Goal: Obtain resource: Obtain resource

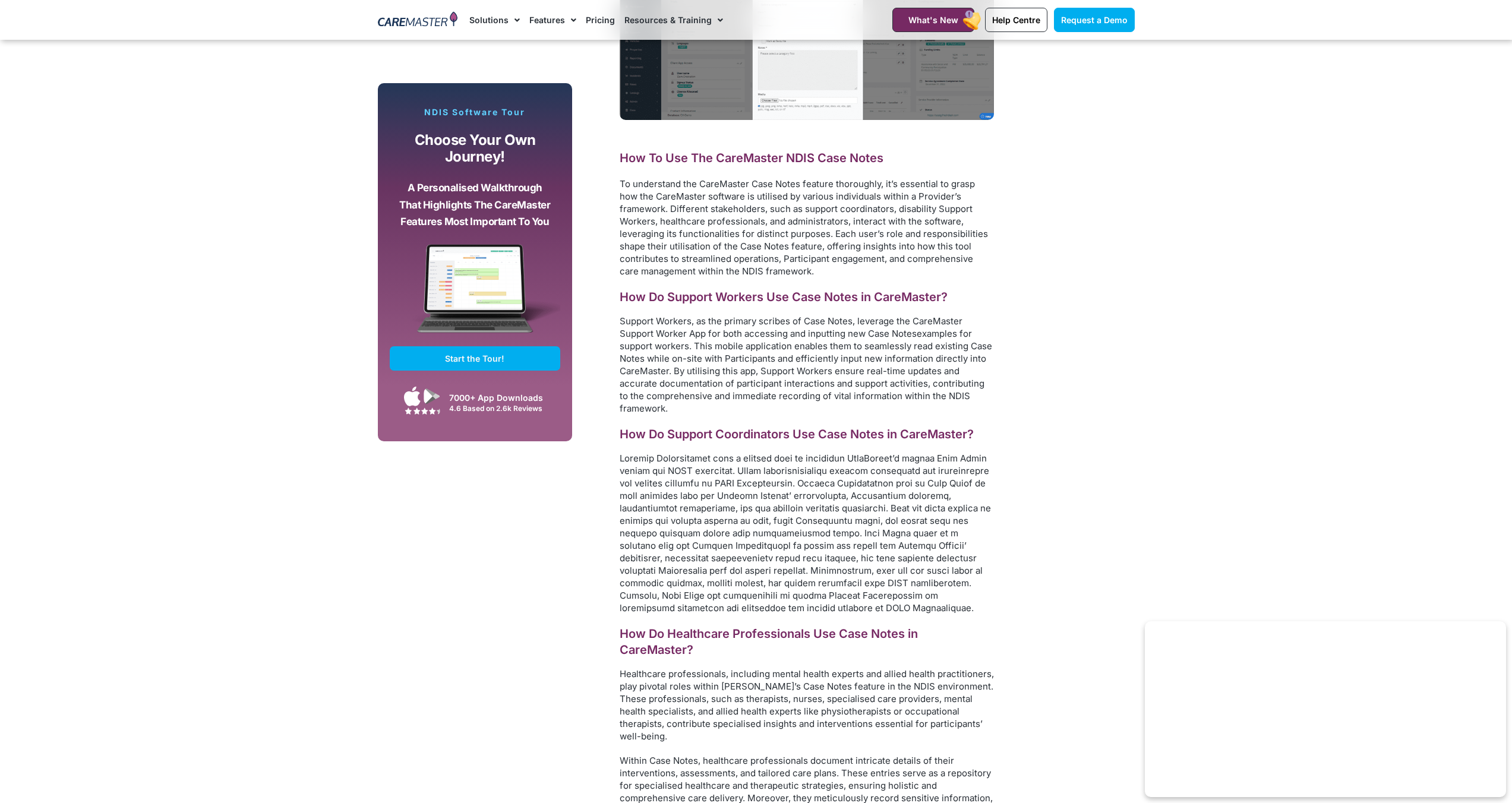
scroll to position [5175, 0]
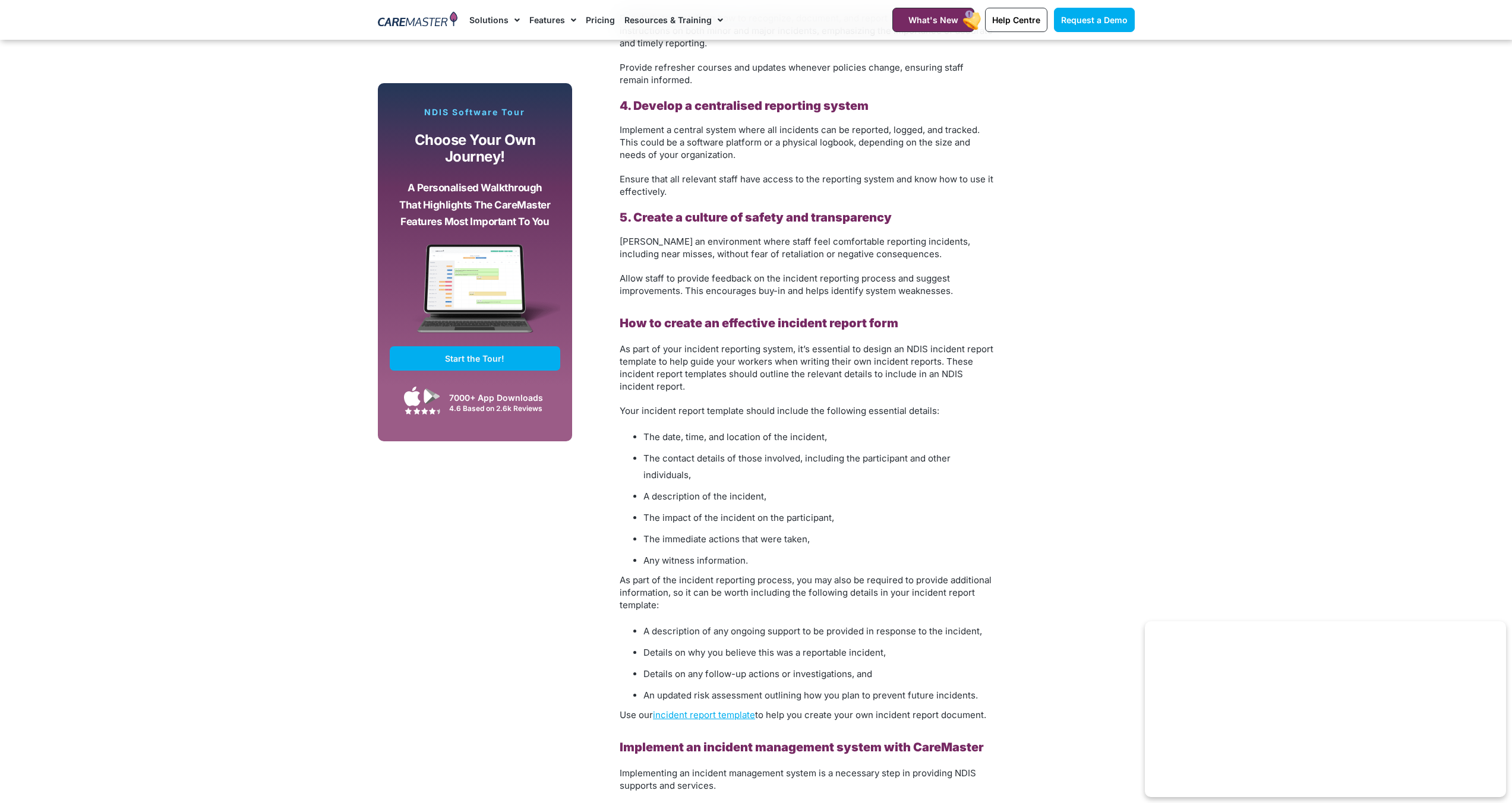
scroll to position [2592, 0]
click at [692, 706] on link "incident report template" at bounding box center [704, 711] width 102 height 11
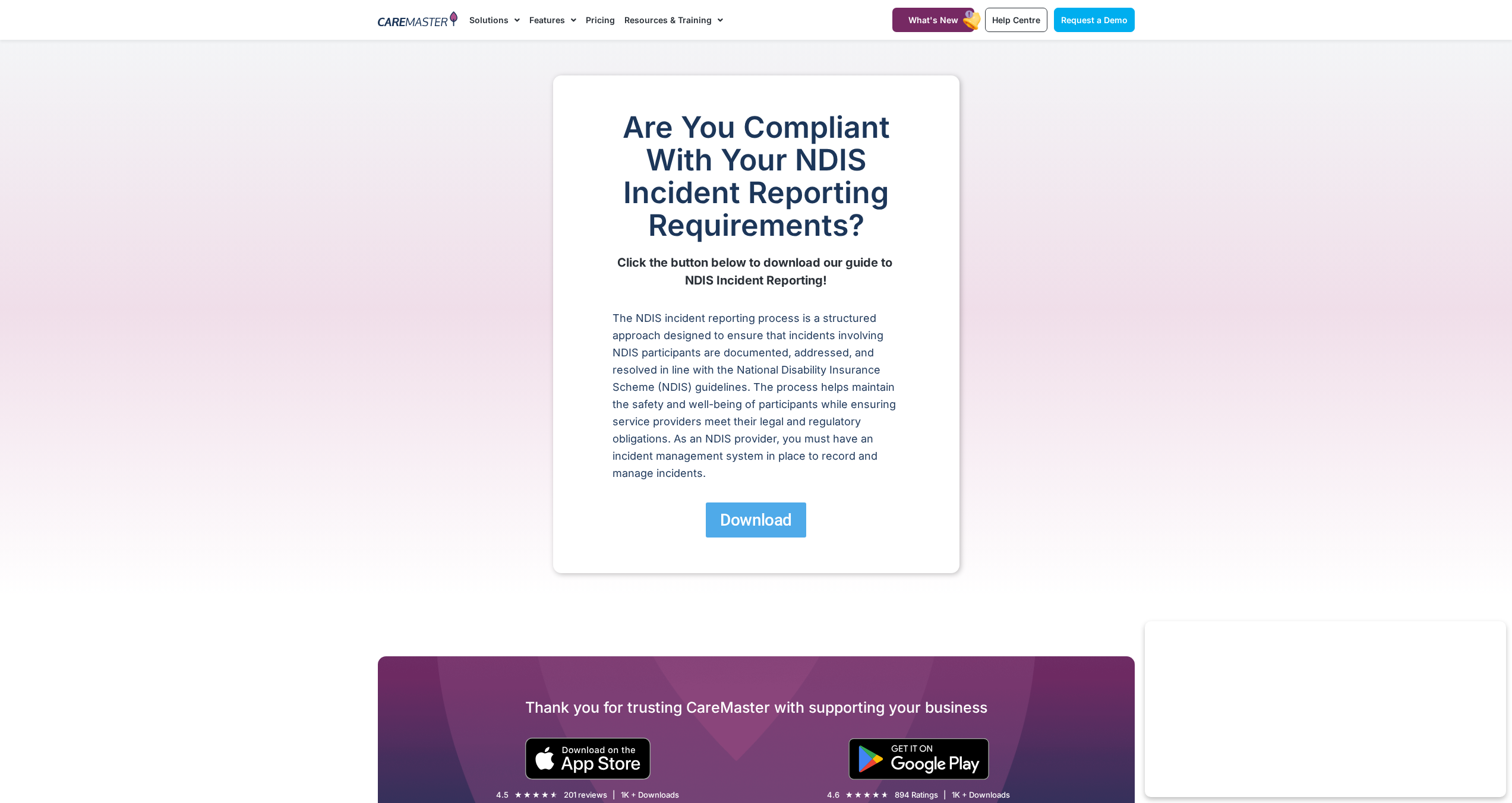
click at [744, 517] on span "Download" at bounding box center [755, 520] width 71 height 21
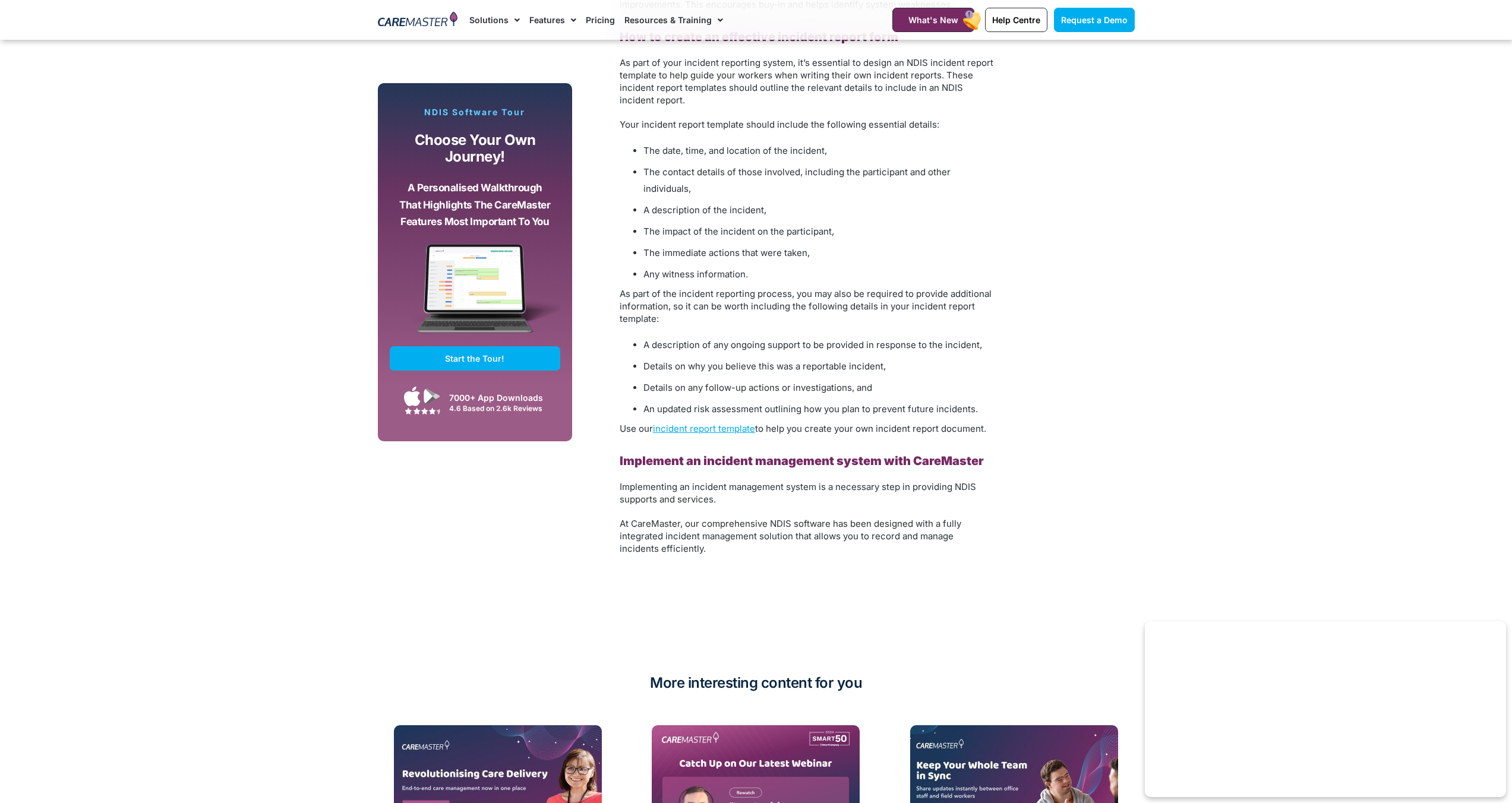
scroll to position [2872, 0]
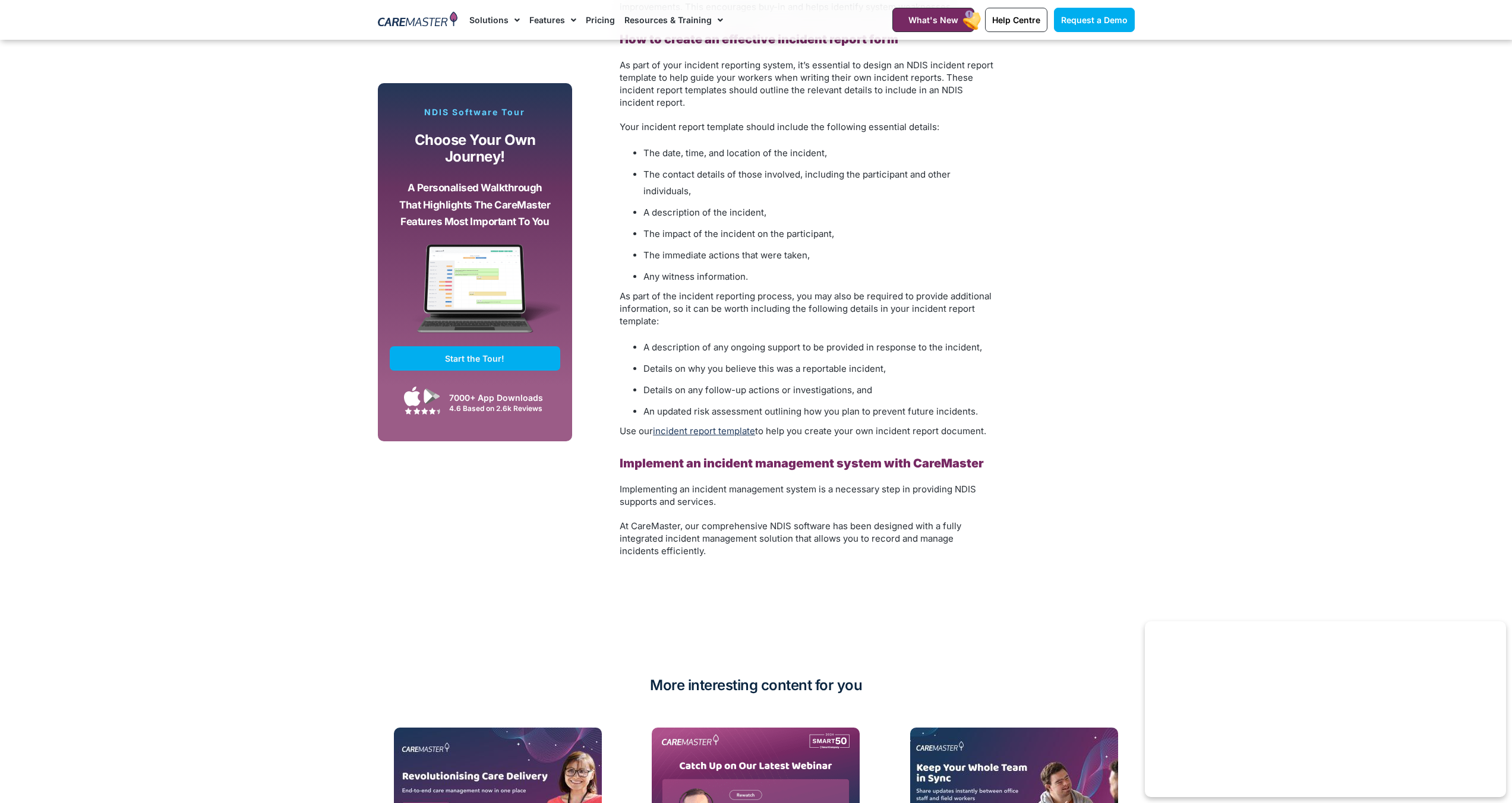
click at [701, 425] on link "incident report template" at bounding box center [704, 430] width 102 height 11
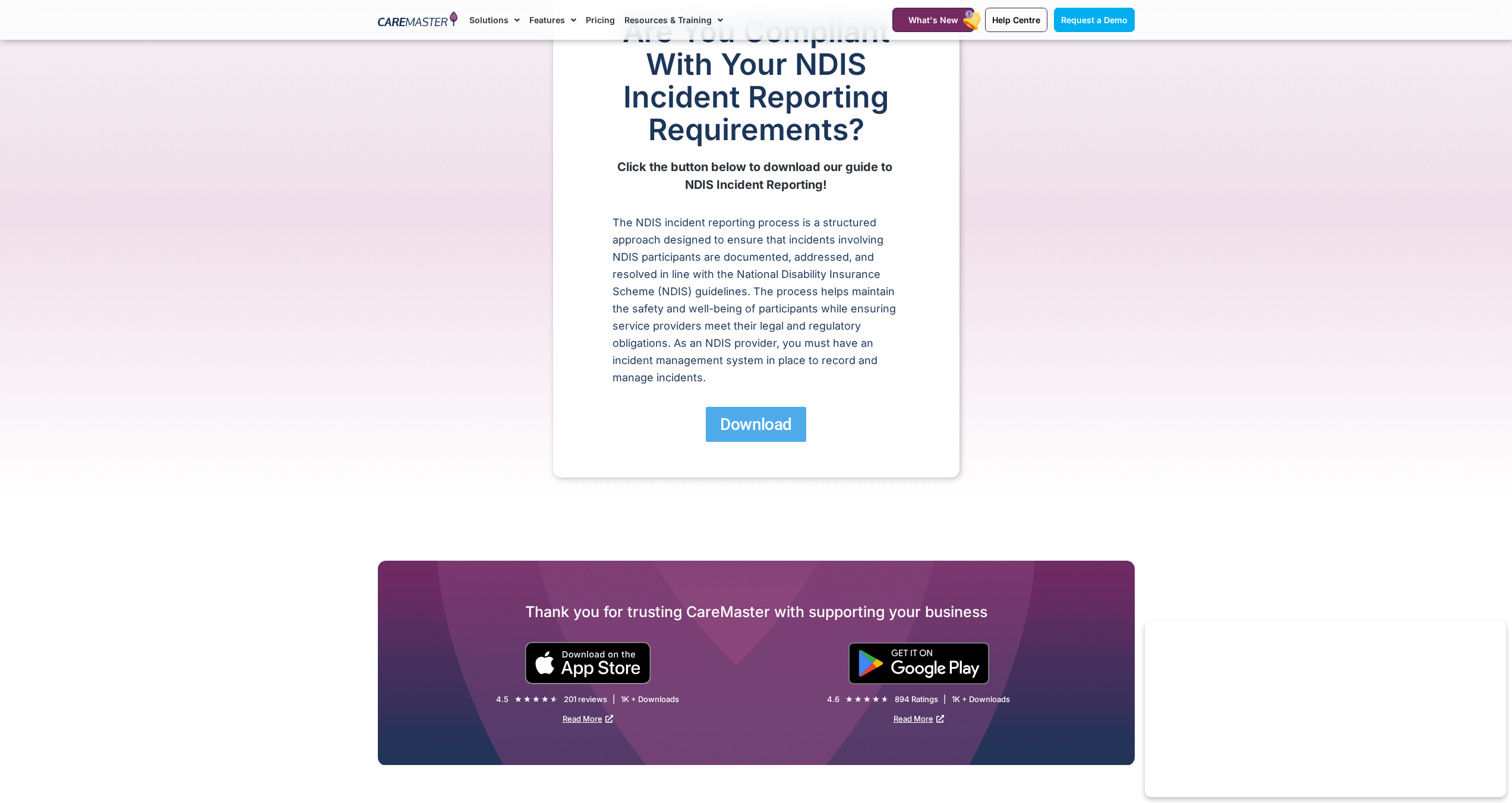
scroll to position [82, 0]
